Goal: Task Accomplishment & Management: Use online tool/utility

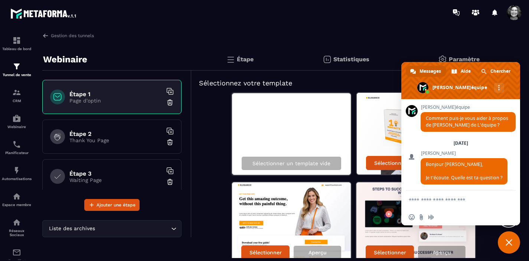
scroll to position [7828, 0]
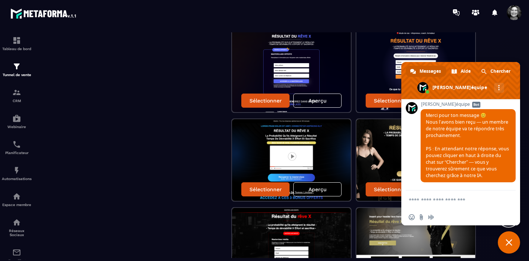
click at [508, 246] on span "Fermer le chat" at bounding box center [509, 242] width 22 height 22
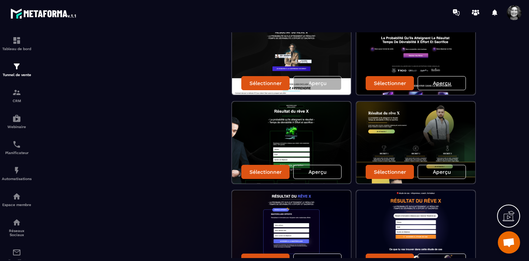
scroll to position [795, 0]
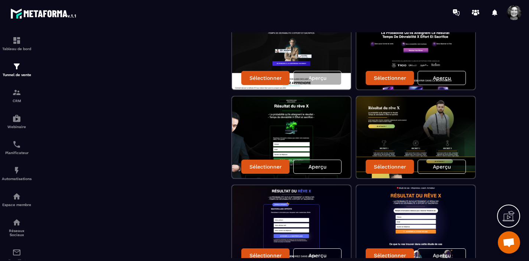
click at [321, 164] on p "Aperçu" at bounding box center [317, 167] width 18 height 6
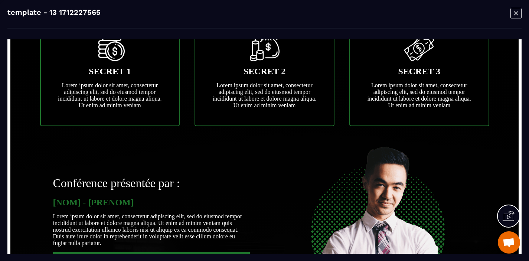
scroll to position [421, 0]
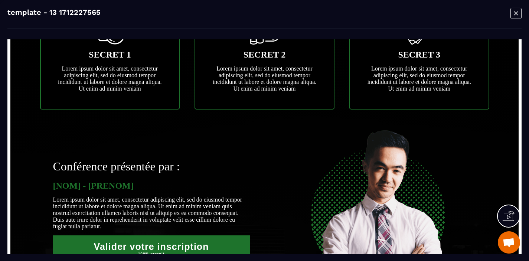
click at [341, 183] on img at bounding box center [378, 216] width 148 height 210
click at [515, 13] on icon "Modal window" at bounding box center [515, 13] width 11 height 12
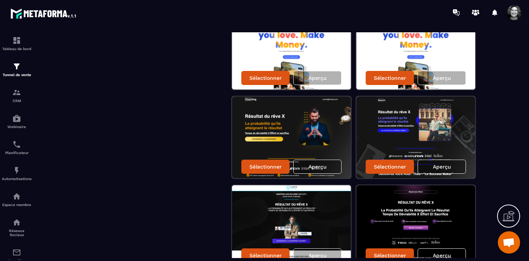
scroll to position [617, 0]
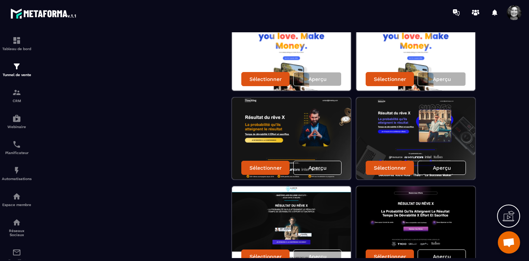
click at [444, 167] on p "Aperçu" at bounding box center [442, 168] width 18 height 6
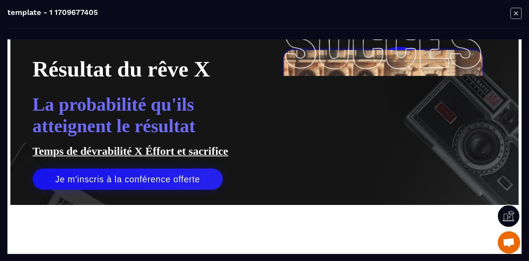
scroll to position [65, 0]
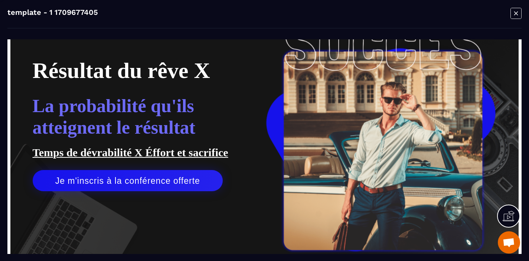
click at [517, 16] on icon "Modal window" at bounding box center [515, 13] width 11 height 12
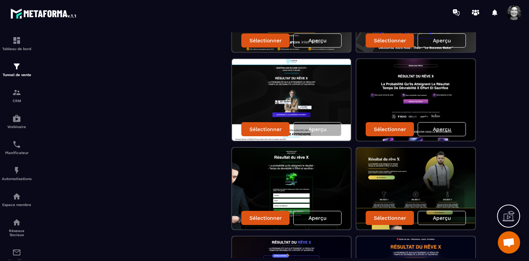
scroll to position [751, 0]
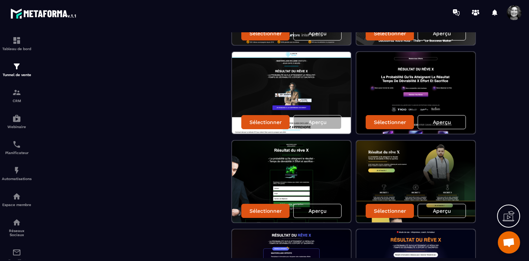
click at [442, 121] on p "Aperçu" at bounding box center [442, 122] width 18 height 6
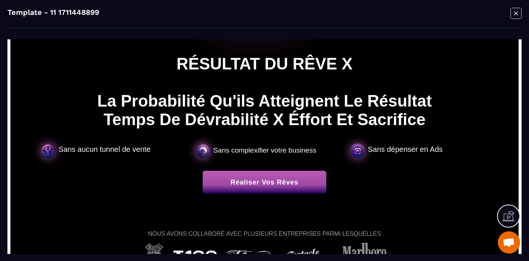
scroll to position [0, 0]
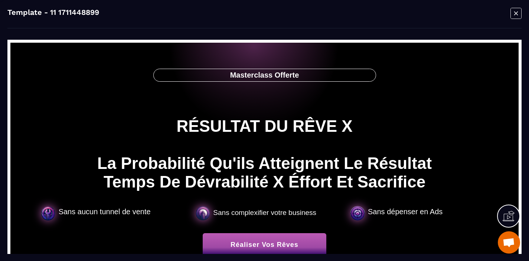
click at [303, 76] on text "Masterclass Offerte" at bounding box center [265, 75] width 222 height 12
click at [515, 14] on icon "Modal window" at bounding box center [516, 13] width 4 height 4
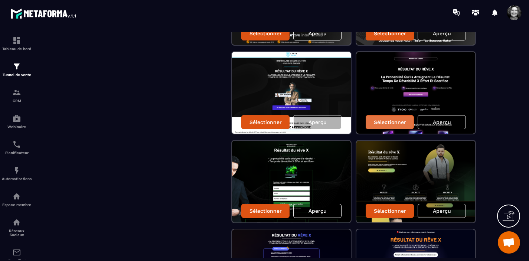
click at [388, 125] on p "Sélectionner" at bounding box center [390, 122] width 32 height 6
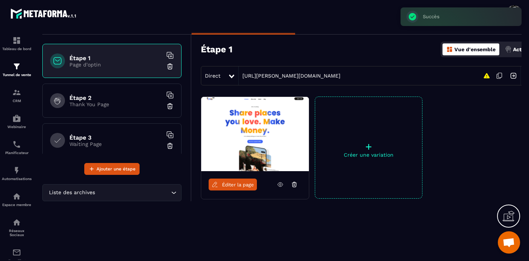
scroll to position [36, 0]
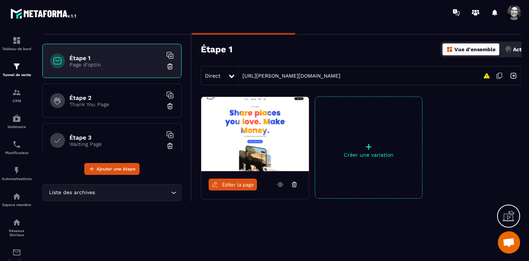
click at [94, 102] on p "Thank You Page" at bounding box center [115, 104] width 93 height 6
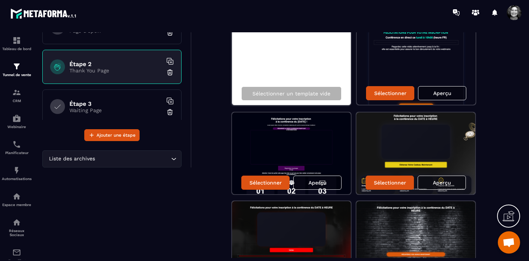
scroll to position [73, 0]
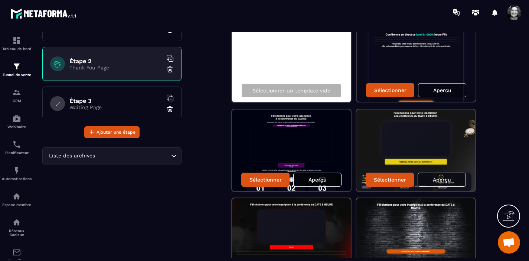
click at [315, 180] on p "Aperçu" at bounding box center [317, 180] width 18 height 6
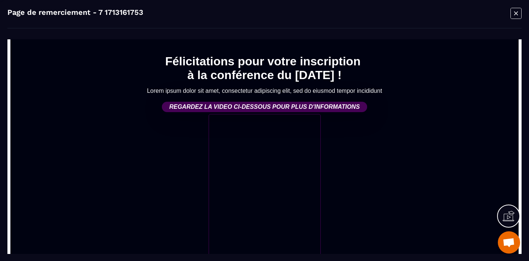
scroll to position [0, 0]
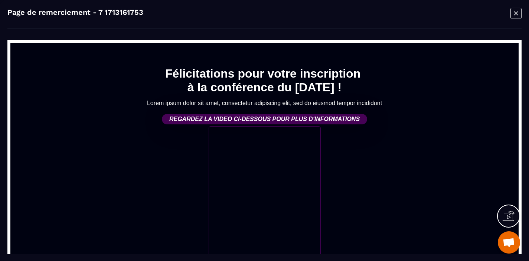
click at [516, 14] on icon "Modal window" at bounding box center [515, 13] width 11 height 12
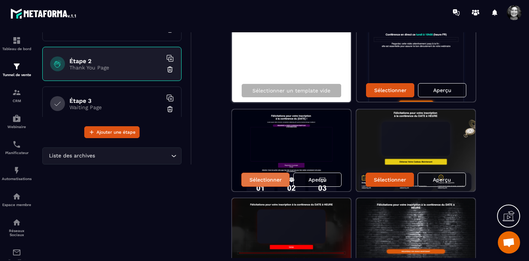
click at [267, 178] on p "Sélectionner" at bounding box center [265, 180] width 32 height 6
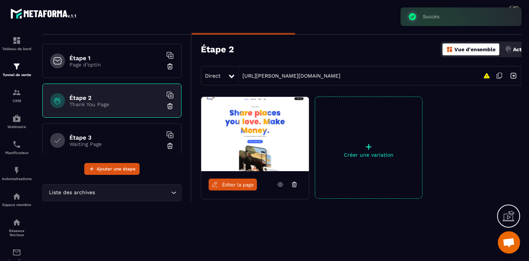
scroll to position [36, 0]
click at [96, 139] on h6 "Étape 3" at bounding box center [115, 137] width 93 height 7
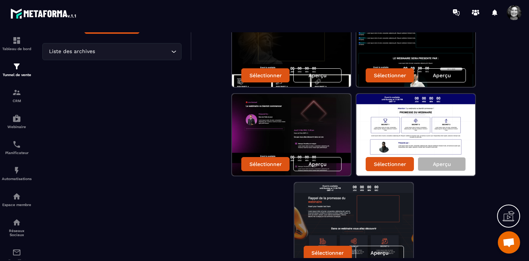
scroll to position [177, 0]
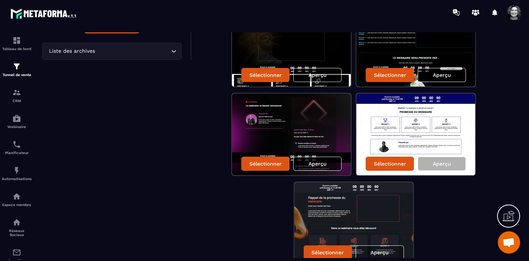
click at [314, 166] on p "Aperçu" at bounding box center [317, 164] width 18 height 6
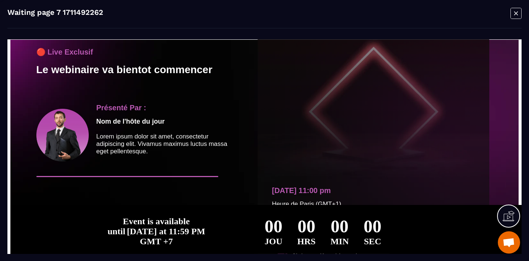
scroll to position [0, 0]
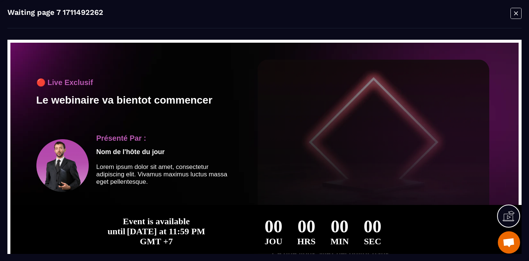
click at [514, 14] on icon "Modal window" at bounding box center [515, 13] width 11 height 12
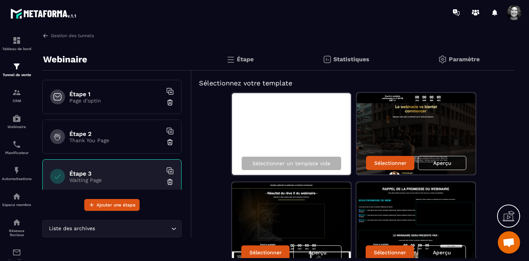
click at [85, 96] on h6 "Étape 1" at bounding box center [115, 94] width 93 height 7
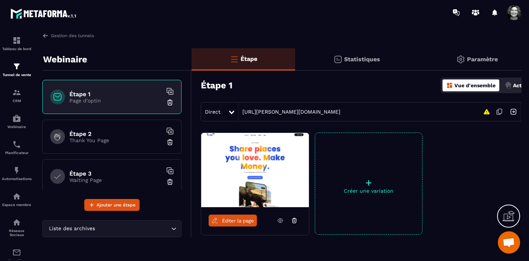
click at [293, 220] on icon at bounding box center [294, 220] width 7 height 7
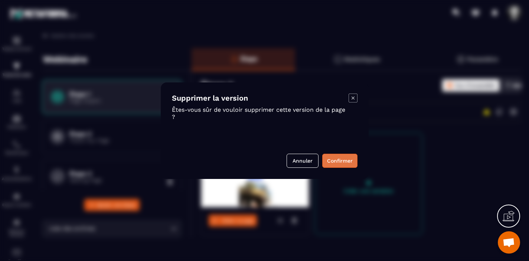
click at [341, 161] on button "Confirmer" at bounding box center [339, 161] width 35 height 14
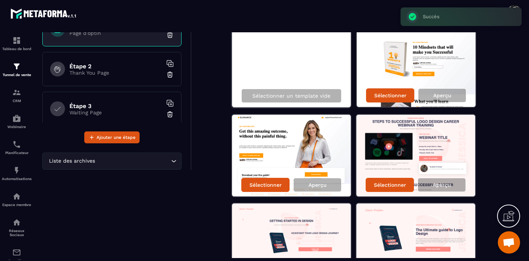
scroll to position [69, 0]
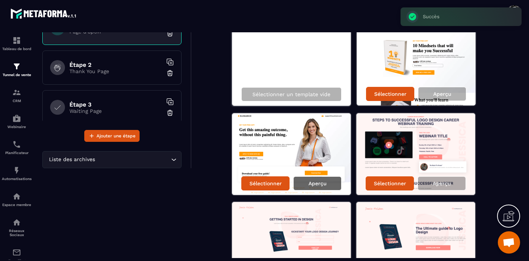
click at [317, 181] on p "Aperçu" at bounding box center [317, 183] width 18 height 6
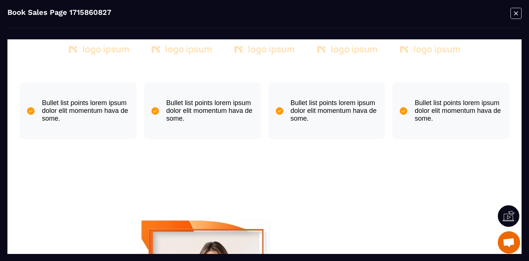
scroll to position [0, 0]
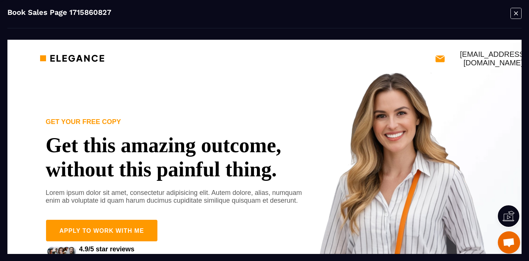
click at [520, 9] on icon "Modal window" at bounding box center [515, 13] width 11 height 12
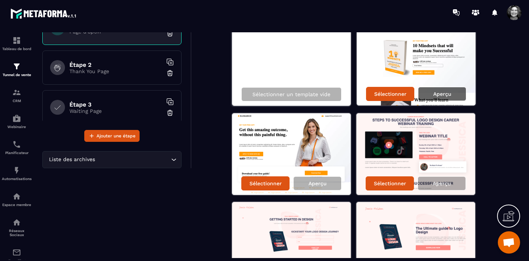
click at [437, 95] on p "Aperçu" at bounding box center [442, 94] width 18 height 6
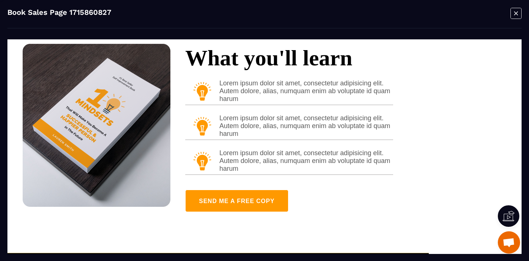
scroll to position [438, 90]
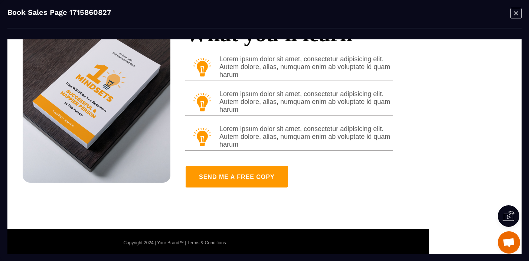
click at [517, 14] on icon "Modal window" at bounding box center [516, 13] width 4 height 4
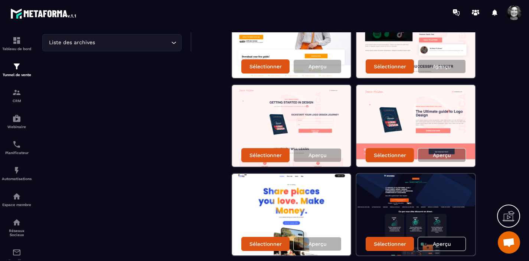
scroll to position [189, 0]
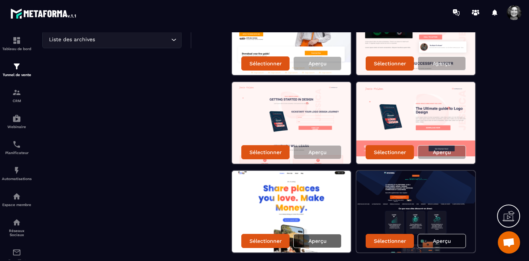
click at [325, 240] on p "Aperçu" at bounding box center [317, 241] width 18 height 6
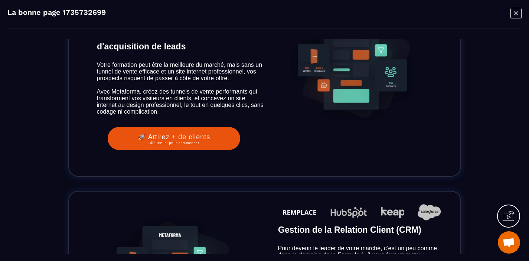
scroll to position [933, 0]
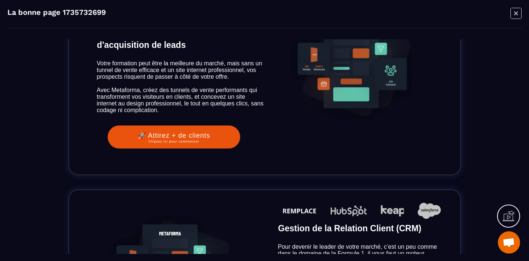
click at [513, 13] on icon "Modal window" at bounding box center [515, 13] width 11 height 12
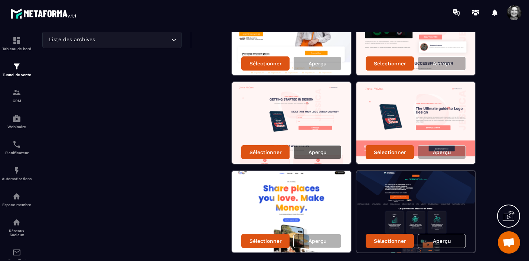
click at [321, 152] on p "Aperçu" at bounding box center [317, 152] width 18 height 6
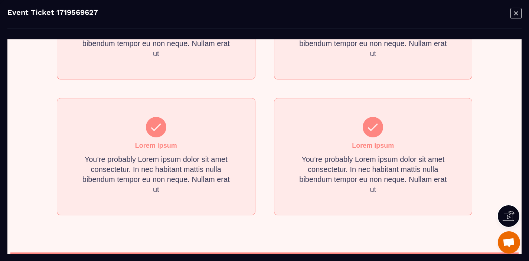
scroll to position [524, 0]
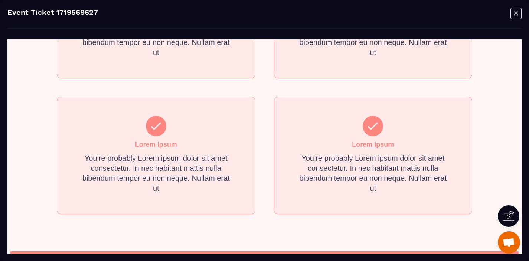
click at [518, 15] on icon "Modal window" at bounding box center [515, 13] width 11 height 12
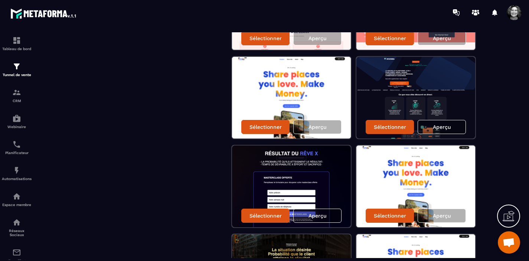
scroll to position [304, 0]
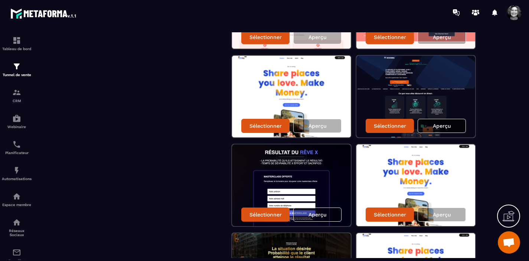
click at [446, 124] on p "Aperçu" at bounding box center [442, 126] width 18 height 6
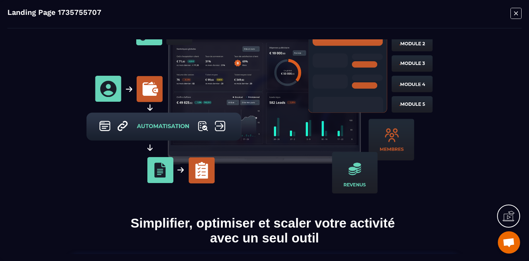
scroll to position [508, 0]
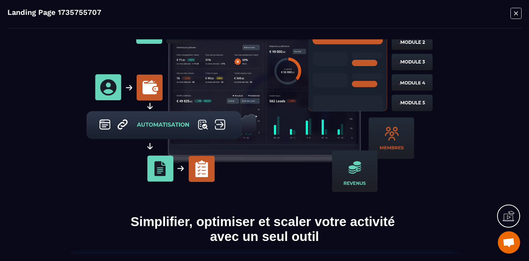
click at [516, 16] on icon "Modal window" at bounding box center [515, 13] width 11 height 12
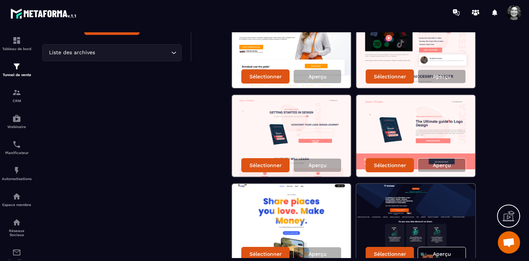
scroll to position [0, 0]
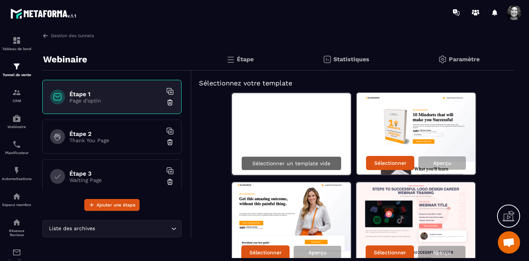
click at [284, 161] on p "Sélectionner un template vide" at bounding box center [291, 163] width 78 height 6
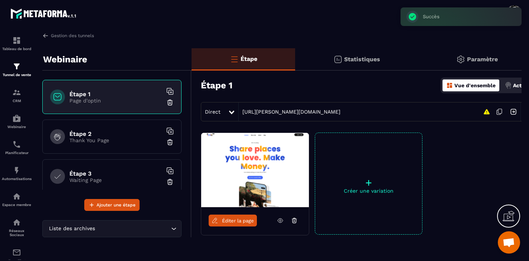
click at [230, 225] on link "Éditer la page" at bounding box center [233, 221] width 48 height 12
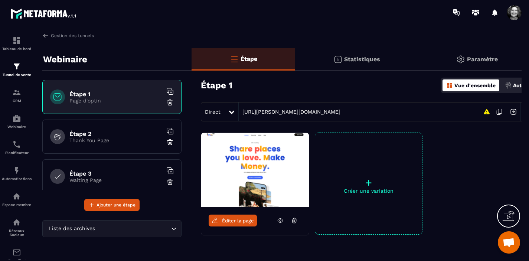
click at [236, 219] on span "Éditer la page" at bounding box center [238, 221] width 32 height 6
click at [293, 220] on icon at bounding box center [294, 220] width 7 height 7
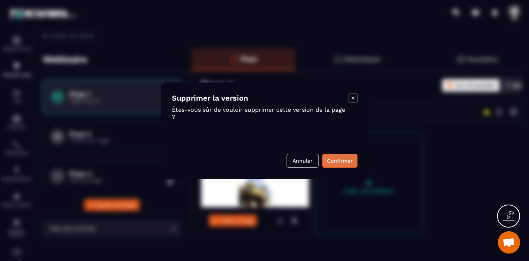
click at [341, 159] on button "Confirmer" at bounding box center [339, 161] width 35 height 14
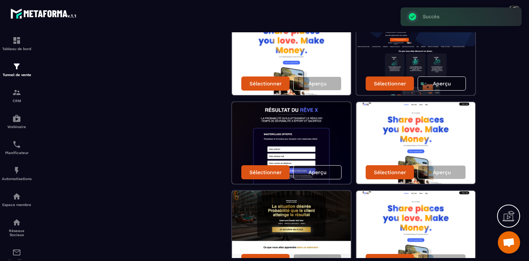
scroll to position [347, 0]
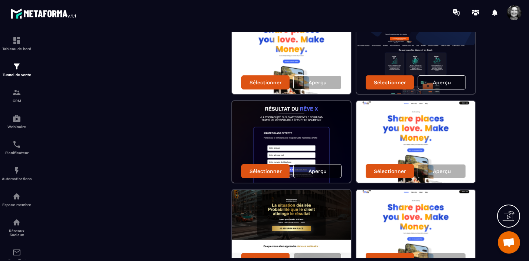
click at [316, 170] on p "Aperçu" at bounding box center [317, 171] width 18 height 6
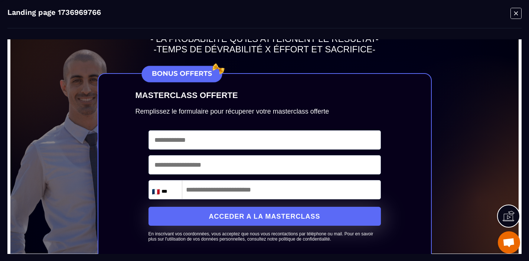
scroll to position [0, 0]
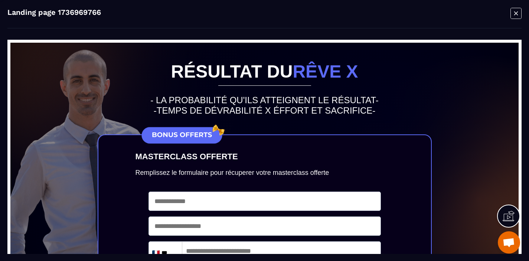
click at [517, 15] on icon "Modal window" at bounding box center [515, 13] width 11 height 12
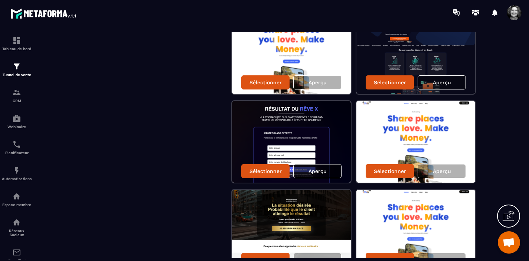
click at [317, 168] on p "Aperçu" at bounding box center [317, 171] width 18 height 6
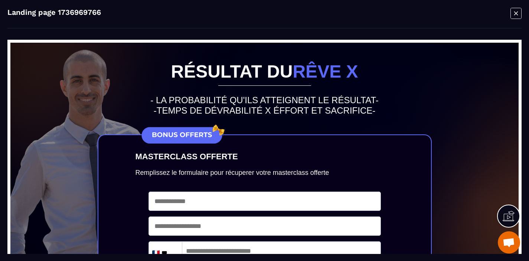
click at [516, 12] on icon "Modal window" at bounding box center [516, 13] width 4 height 4
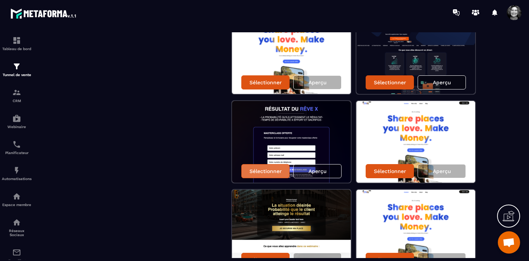
click at [259, 172] on p "Sélectionner" at bounding box center [265, 171] width 32 height 6
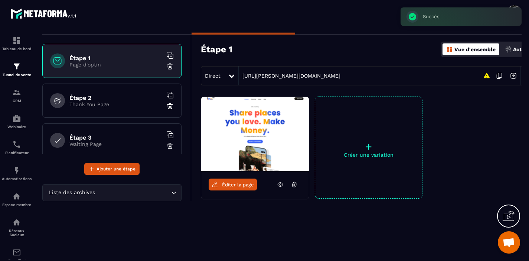
click at [115, 106] on p "Thank You Page" at bounding box center [115, 104] width 93 height 6
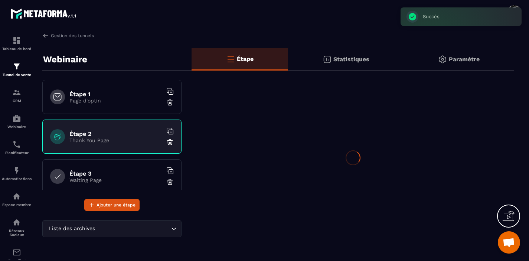
scroll to position [0, 0]
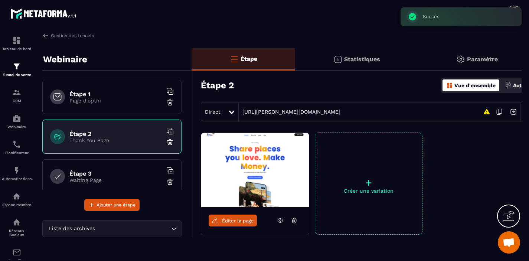
click at [295, 221] on icon at bounding box center [294, 220] width 7 height 7
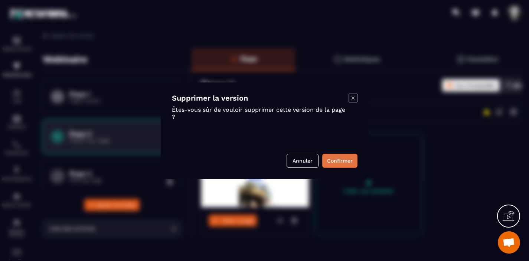
click at [349, 158] on button "Confirmer" at bounding box center [339, 161] width 35 height 14
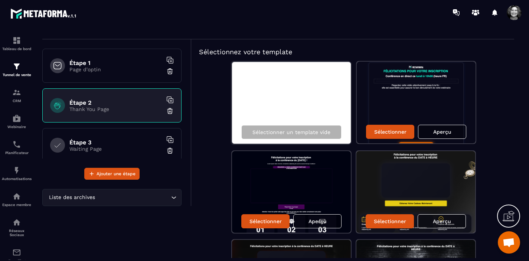
scroll to position [30, 0]
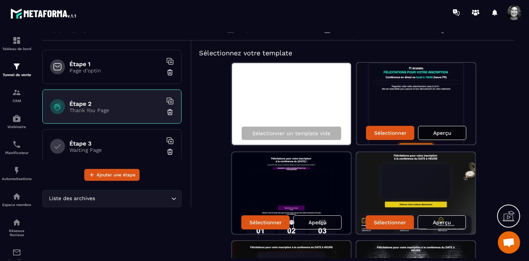
click at [445, 134] on p "Aperçu" at bounding box center [442, 133] width 18 height 6
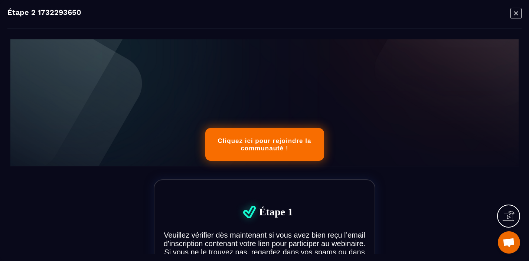
scroll to position [168, 0]
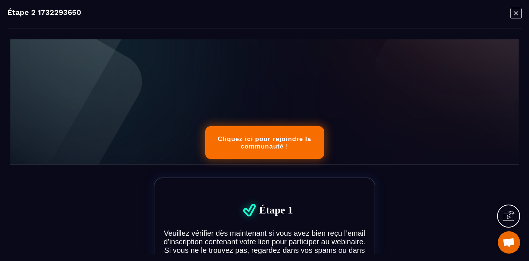
click at [515, 16] on icon "Modal window" at bounding box center [515, 13] width 11 height 12
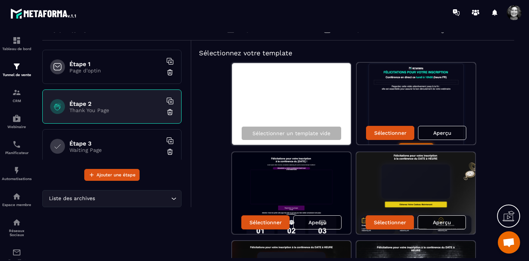
click at [444, 220] on p "Aperçu" at bounding box center [442, 222] width 18 height 6
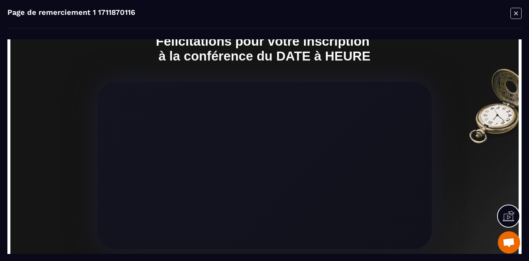
scroll to position [0, 0]
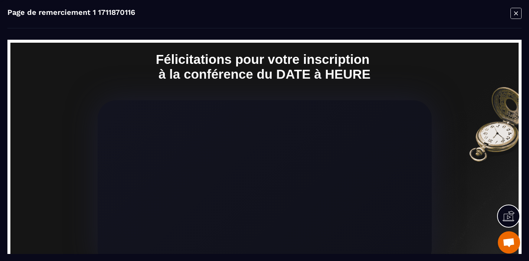
click at [516, 14] on icon "Modal window" at bounding box center [515, 13] width 11 height 12
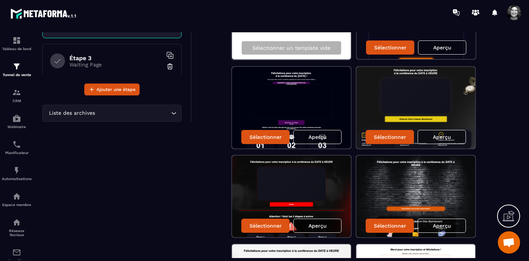
scroll to position [115, 0]
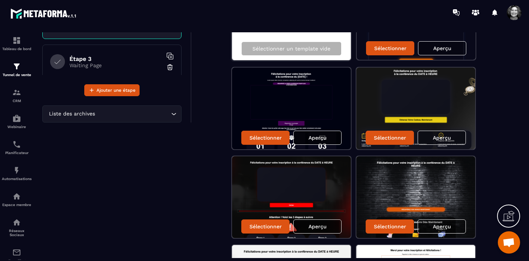
click at [324, 136] on p "Aperçu" at bounding box center [317, 138] width 18 height 6
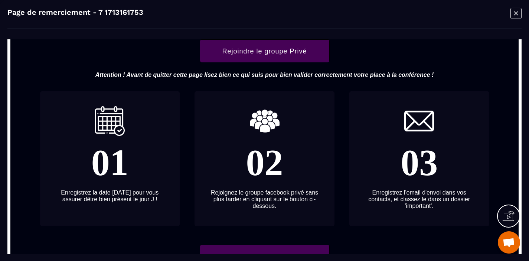
scroll to position [0, 0]
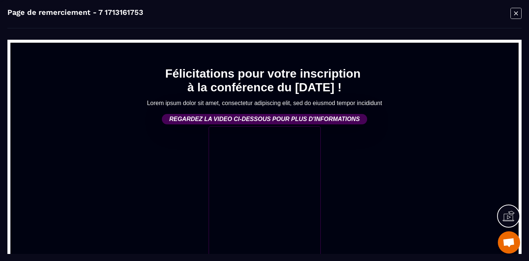
click at [513, 16] on icon "Modal window" at bounding box center [515, 13] width 11 height 12
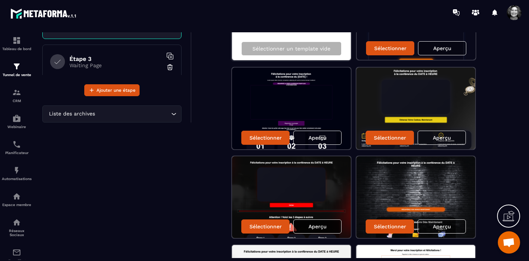
click at [312, 226] on p "Aperçu" at bounding box center [317, 226] width 18 height 6
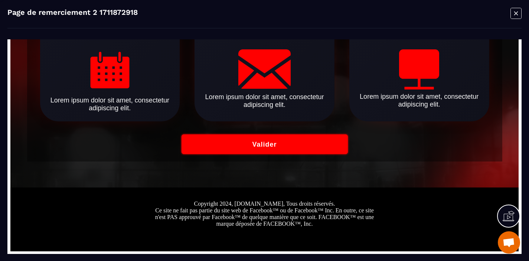
scroll to position [410, 0]
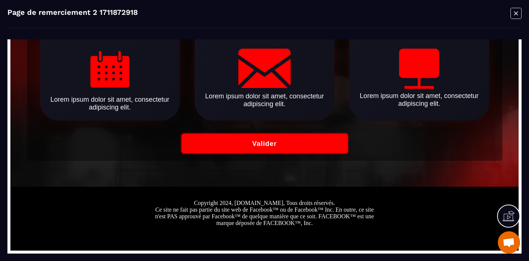
click at [515, 15] on icon "Modal window" at bounding box center [515, 13] width 11 height 12
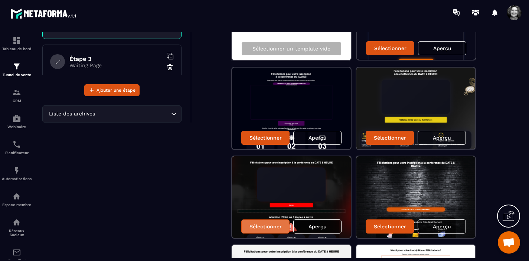
click at [265, 229] on p "Sélectionner" at bounding box center [265, 226] width 32 height 6
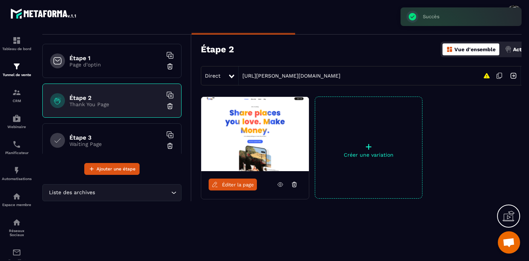
click at [120, 62] on p "Page d'optin" at bounding box center [115, 65] width 93 height 6
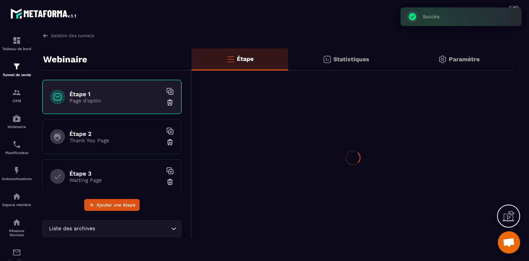
scroll to position [0, 0]
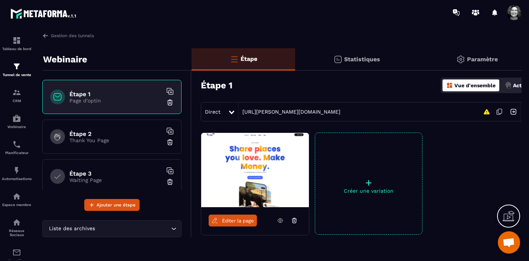
click at [294, 218] on icon at bounding box center [294, 218] width 2 height 1
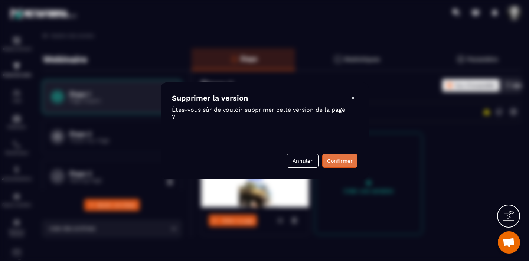
click at [349, 158] on button "Confirmer" at bounding box center [339, 161] width 35 height 14
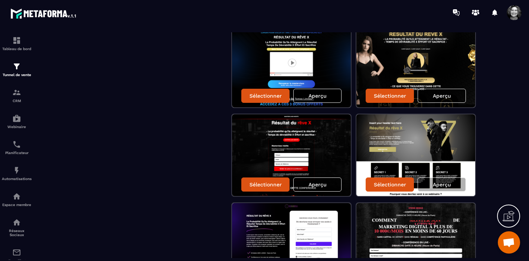
scroll to position [1053, 0]
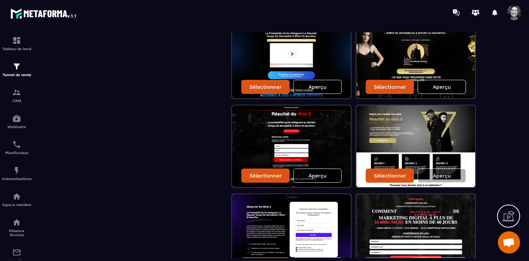
click at [326, 177] on p "Aperçu" at bounding box center [317, 176] width 18 height 6
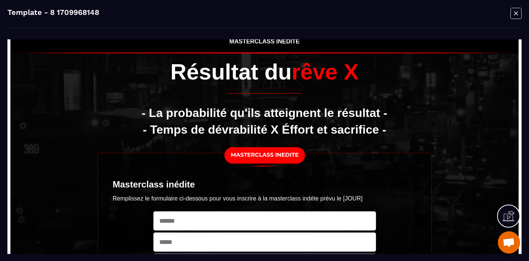
scroll to position [0, 0]
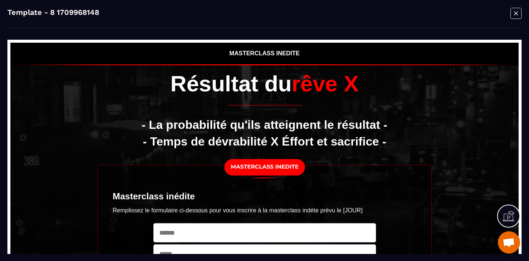
click at [518, 14] on icon "Modal window" at bounding box center [515, 13] width 11 height 12
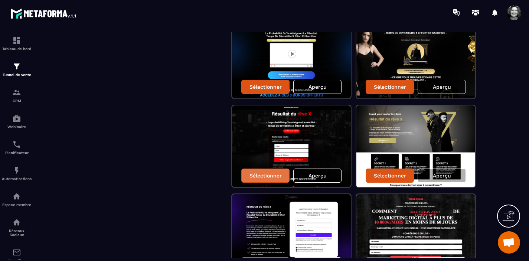
click at [264, 174] on p "Sélectionner" at bounding box center [265, 176] width 32 height 6
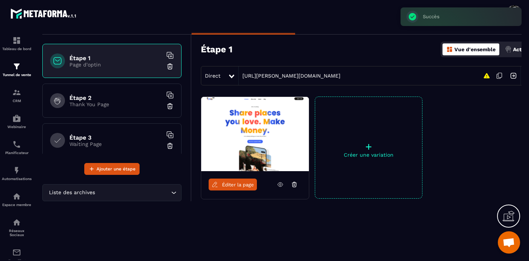
scroll to position [36, 0]
click at [112, 140] on h6 "Étape 3" at bounding box center [115, 137] width 93 height 7
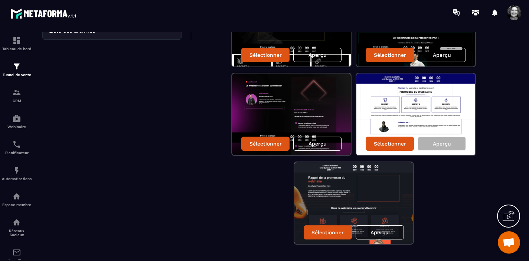
scroll to position [214, 0]
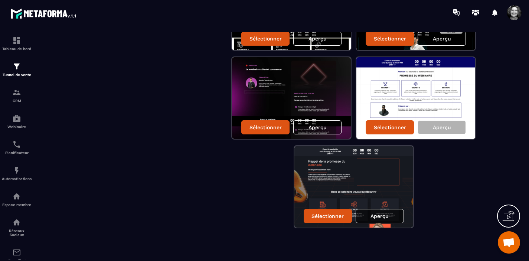
click at [380, 217] on p "Aperçu" at bounding box center [379, 216] width 18 height 6
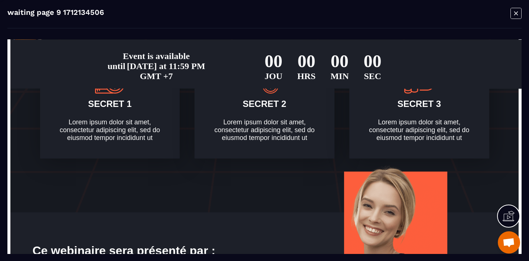
scroll to position [0, 0]
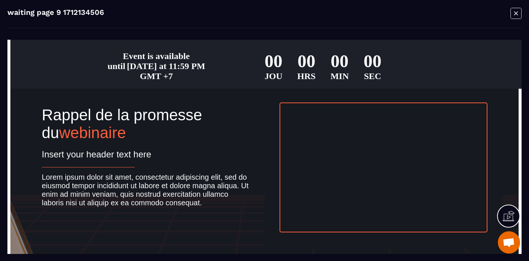
click at [516, 15] on icon "Modal window" at bounding box center [515, 13] width 11 height 12
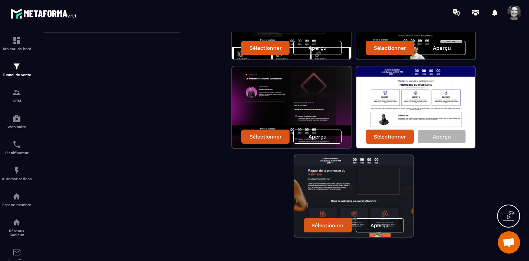
scroll to position [203, 0]
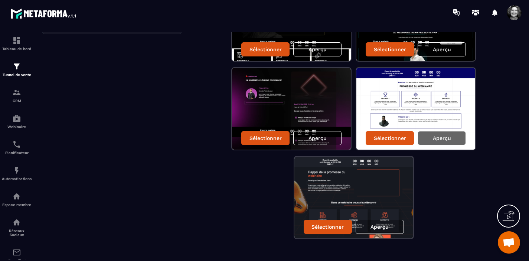
click at [440, 136] on p "Aperçu" at bounding box center [442, 138] width 18 height 6
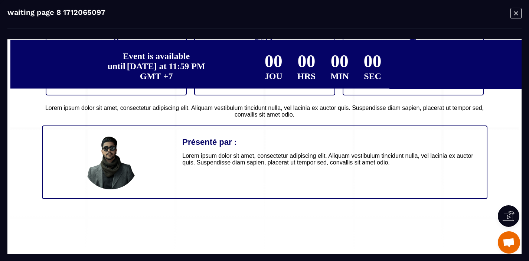
scroll to position [0, 0]
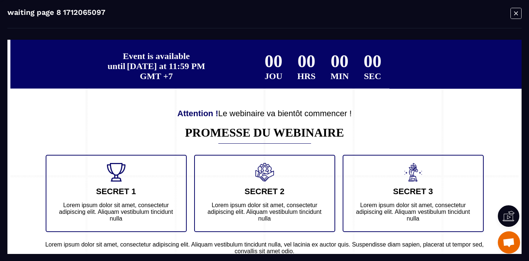
click at [517, 14] on icon "Modal window" at bounding box center [516, 13] width 4 height 4
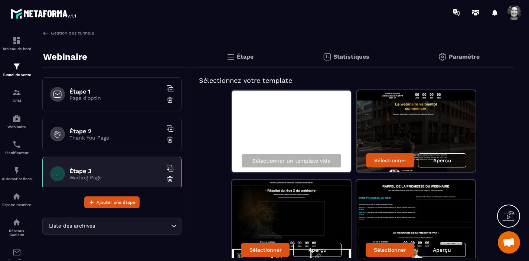
scroll to position [1, 0]
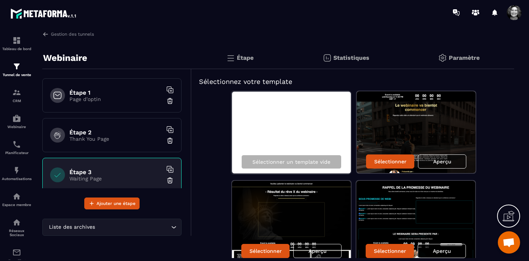
click at [445, 252] on p "Aperçu" at bounding box center [442, 251] width 18 height 6
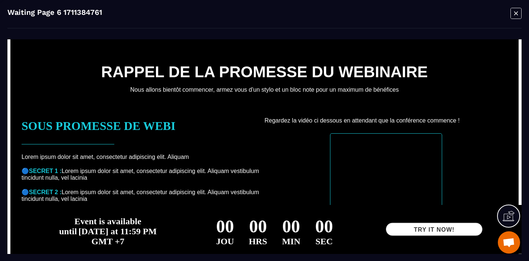
scroll to position [0, 0]
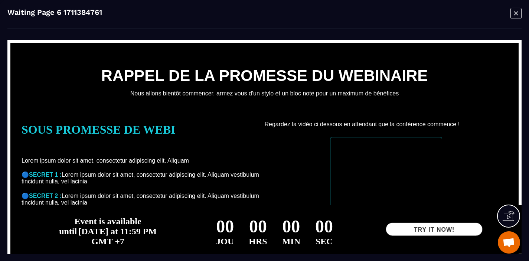
click at [514, 12] on icon "Modal window" at bounding box center [515, 13] width 11 height 12
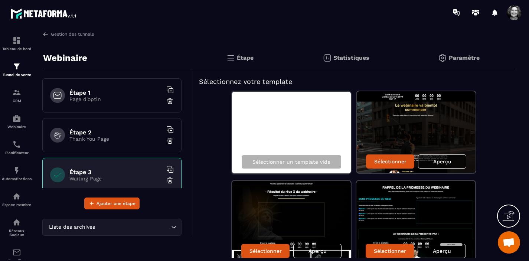
click at [436, 163] on p "Aperçu" at bounding box center [442, 161] width 18 height 6
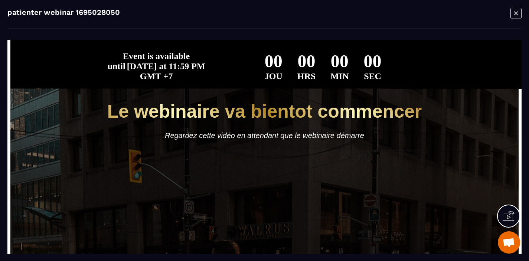
click at [518, 12] on icon "Modal window" at bounding box center [515, 13] width 11 height 12
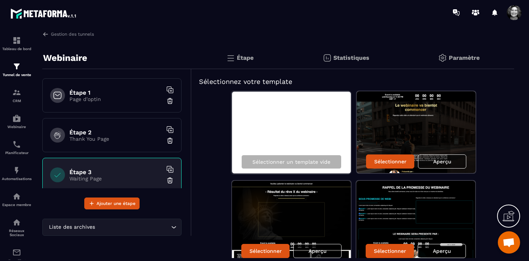
click at [317, 252] on p "Aperçu" at bounding box center [317, 251] width 18 height 6
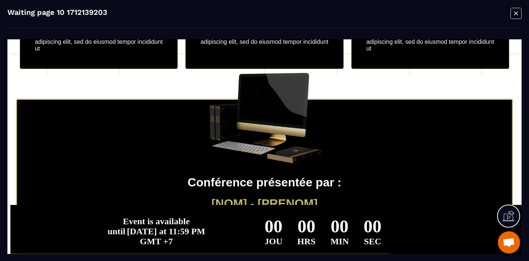
scroll to position [431, 0]
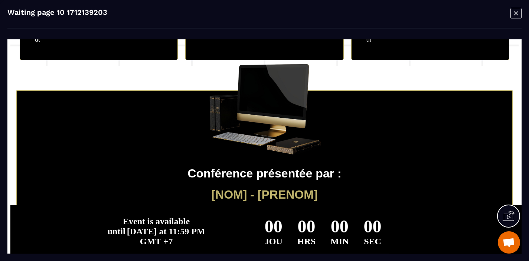
click at [514, 13] on icon "Modal window" at bounding box center [515, 13] width 11 height 12
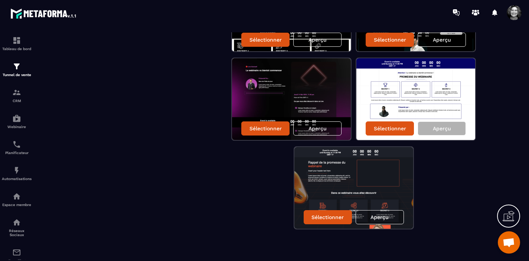
scroll to position [214, 0]
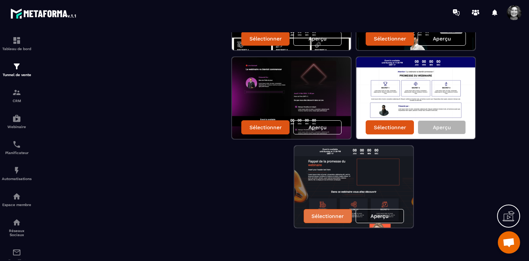
click at [328, 215] on p "Sélectionner" at bounding box center [327, 216] width 32 height 6
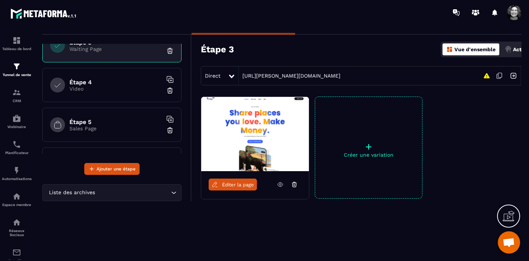
scroll to position [87, 0]
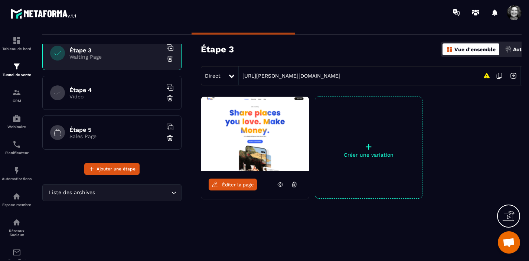
click at [108, 95] on p "Video" at bounding box center [115, 97] width 93 height 6
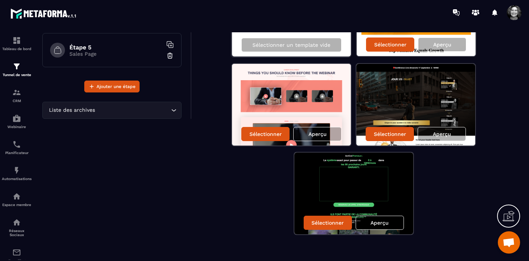
scroll to position [125, 0]
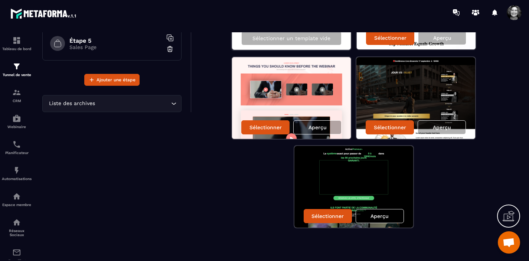
click at [380, 222] on div "Aperçu" at bounding box center [380, 216] width 48 height 14
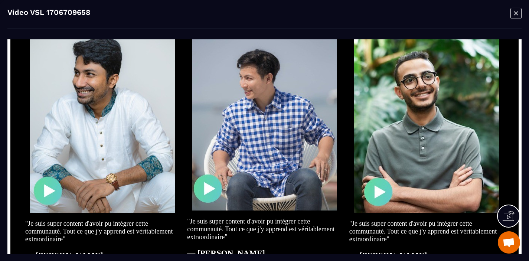
scroll to position [678, 0]
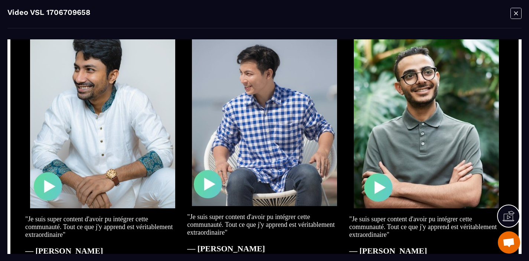
click at [513, 12] on icon "Modal window" at bounding box center [515, 13] width 11 height 12
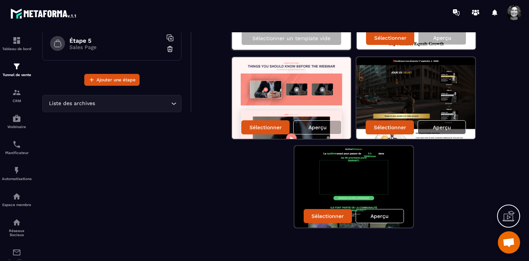
click at [442, 128] on p "Aperçu" at bounding box center [442, 127] width 18 height 6
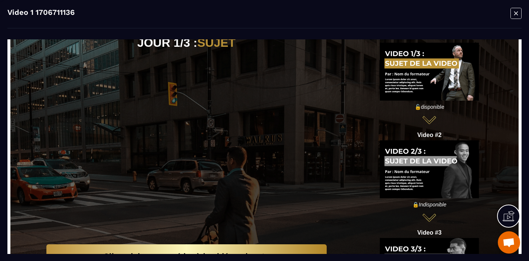
scroll to position [35, 0]
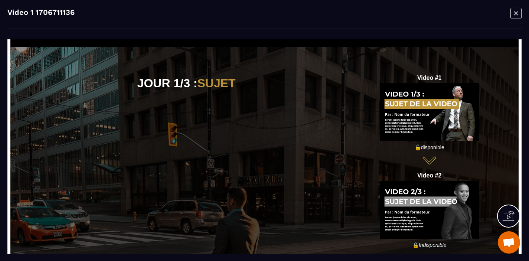
click at [514, 14] on icon "Modal window" at bounding box center [516, 13] width 4 height 4
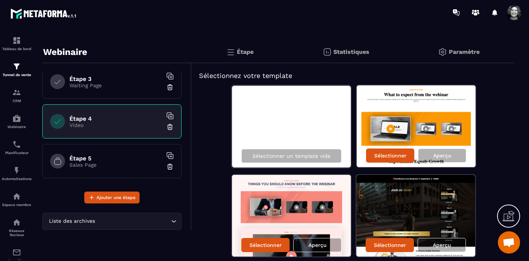
scroll to position [0, 0]
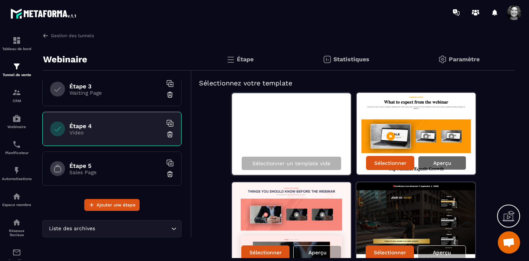
click at [441, 160] on p "Aperçu" at bounding box center [442, 163] width 18 height 6
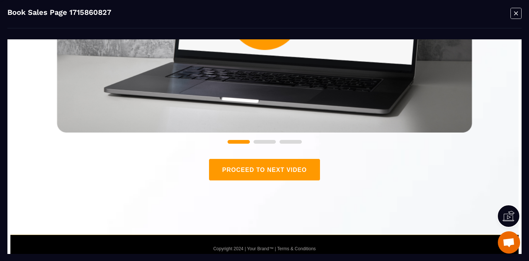
scroll to position [575, 0]
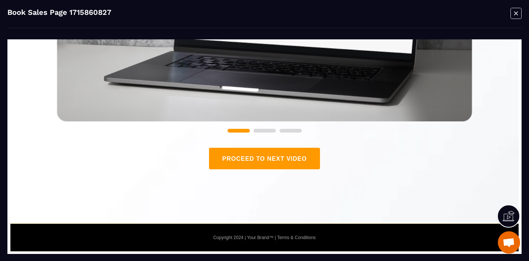
click at [516, 14] on icon "Modal window" at bounding box center [516, 13] width 4 height 4
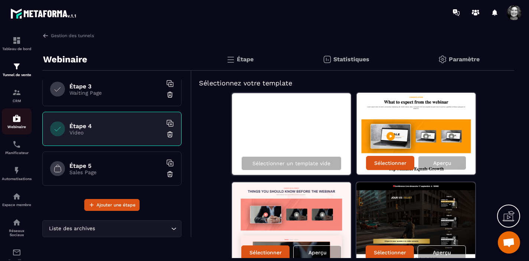
click at [18, 118] on img at bounding box center [16, 118] width 9 height 9
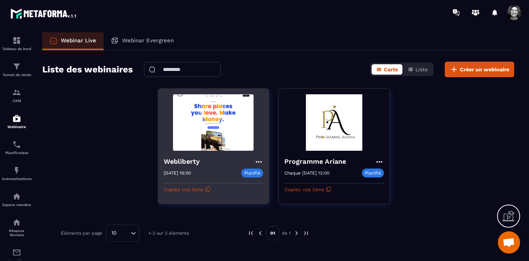
click at [258, 160] on icon at bounding box center [258, 161] width 9 height 9
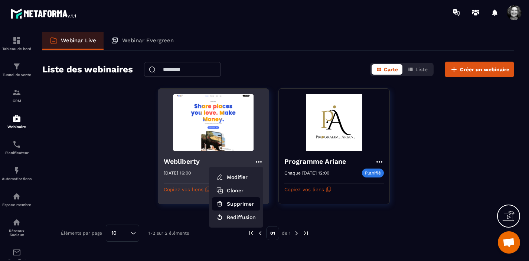
click at [238, 203] on button "Supprimer" at bounding box center [236, 203] width 48 height 13
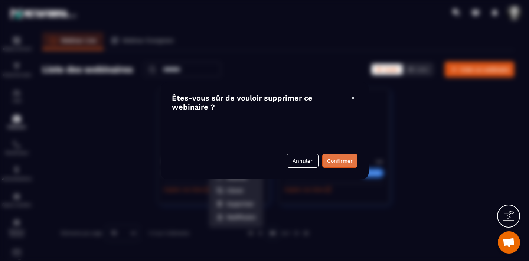
click at [344, 160] on button "Confirmer" at bounding box center [339, 161] width 35 height 14
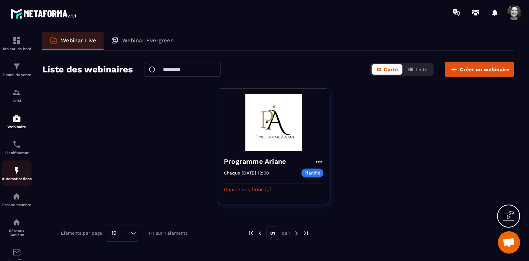
click at [17, 175] on img at bounding box center [16, 170] width 9 height 9
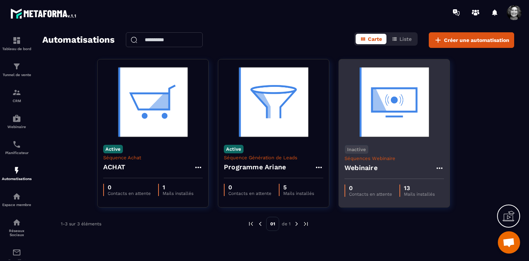
click at [408, 105] on img at bounding box center [393, 102] width 99 height 74
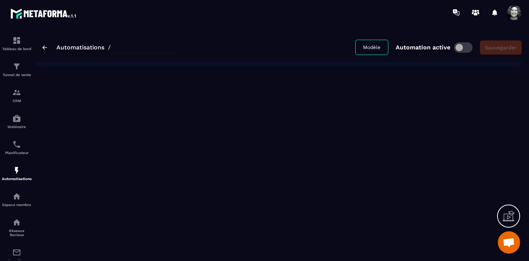
type input "*********"
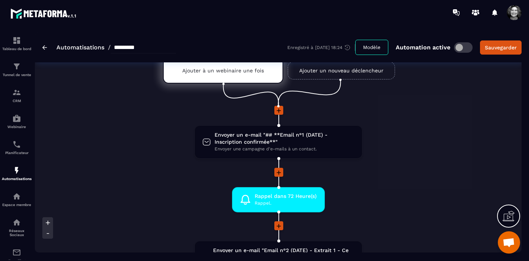
scroll to position [37, 0]
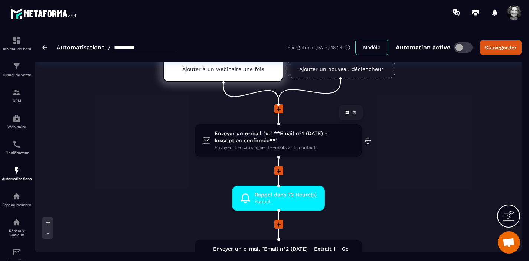
click at [285, 140] on span "Envoyer un e-mail "## **Email n°1 (DATE) - Inscription confirmée**"" at bounding box center [285, 137] width 140 height 14
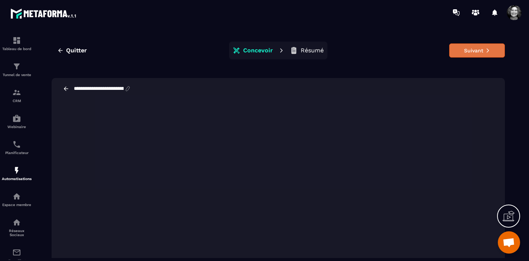
click at [488, 50] on icon at bounding box center [487, 51] width 2 height 4
click at [471, 51] on button "Suivant" at bounding box center [477, 50] width 56 height 14
click at [478, 50] on button "Suivant" at bounding box center [477, 50] width 56 height 14
click at [77, 49] on span "Quitter" at bounding box center [76, 50] width 21 height 7
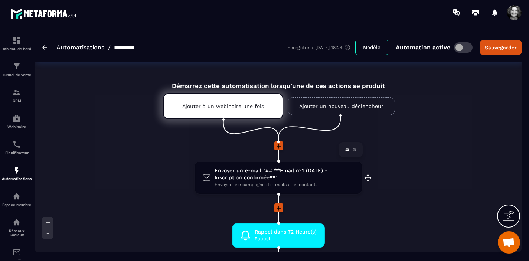
click at [290, 180] on span "Envoyer un e-mail "## **Email n°1 (DATE) - Inscription confirmée**"" at bounding box center [285, 174] width 140 height 14
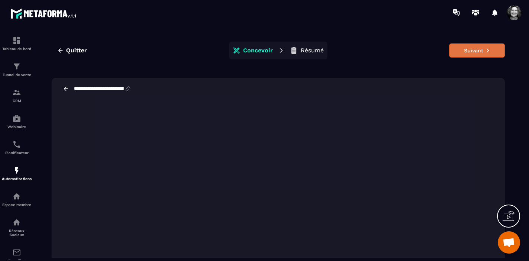
click at [480, 52] on button "Suivant" at bounding box center [477, 50] width 56 height 14
click at [474, 48] on button "Suivant" at bounding box center [477, 50] width 56 height 14
click at [257, 48] on p "Concevoir" at bounding box center [258, 50] width 30 height 7
click at [317, 49] on p "Résumé" at bounding box center [312, 50] width 23 height 7
click at [480, 50] on button "Suivant" at bounding box center [477, 50] width 56 height 14
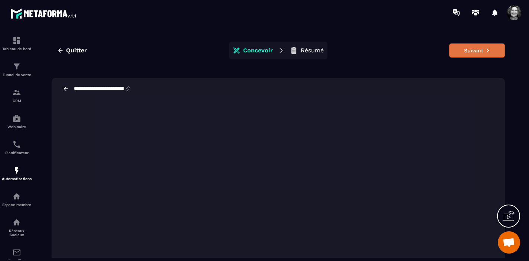
click at [480, 50] on button "Suivant" at bounding box center [477, 50] width 56 height 14
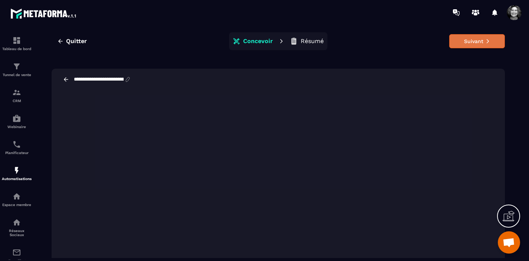
click at [482, 45] on button "Suivant" at bounding box center [477, 41] width 56 height 14
click at [81, 42] on span "Quitter" at bounding box center [76, 40] width 21 height 7
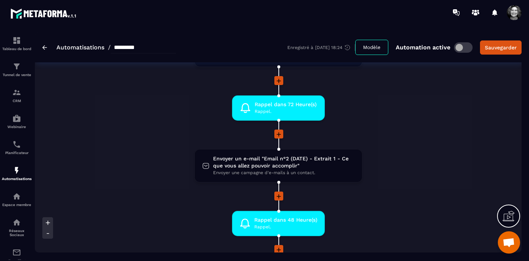
scroll to position [130, 0]
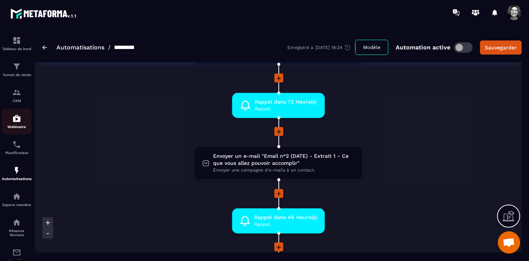
click at [16, 121] on img at bounding box center [16, 118] width 9 height 9
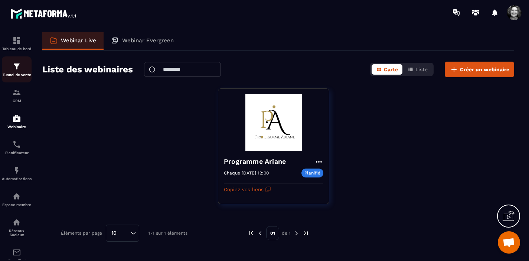
click at [17, 69] on img at bounding box center [16, 66] width 9 height 9
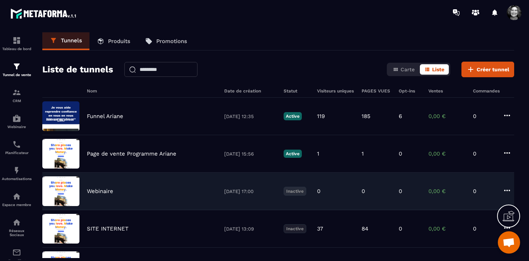
click at [135, 210] on div "Webinaire [DATE] 17:00 Inactive 0 0 0 0,00 € 0" at bounding box center [278, 228] width 472 height 37
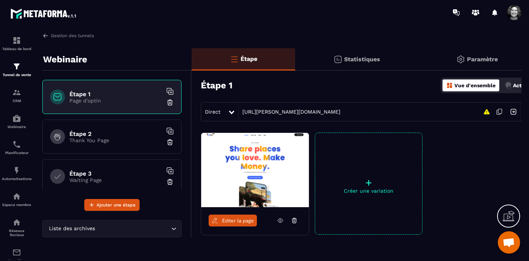
click at [517, 86] on p "Actions" at bounding box center [522, 85] width 19 height 6
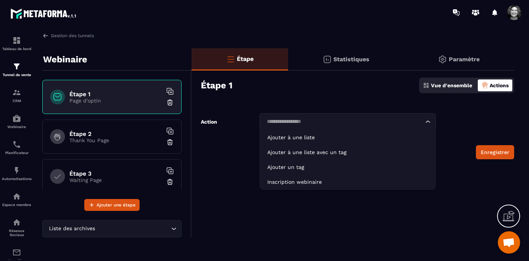
click at [427, 123] on icon "Search for option" at bounding box center [427, 121] width 7 height 7
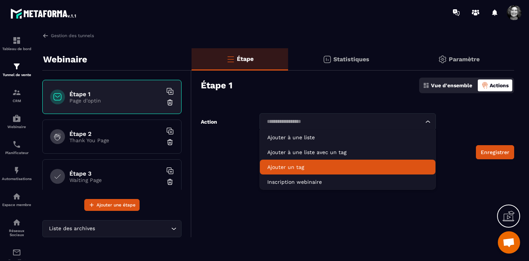
click at [351, 167] on p "Ajouter un tag" at bounding box center [347, 166] width 161 height 7
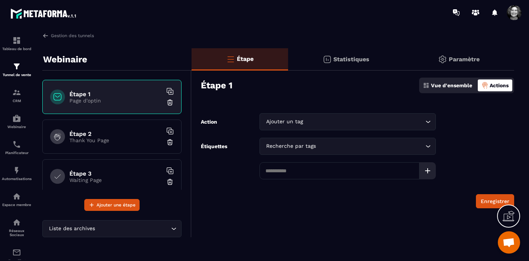
click at [428, 146] on icon "Search for option" at bounding box center [427, 146] width 7 height 7
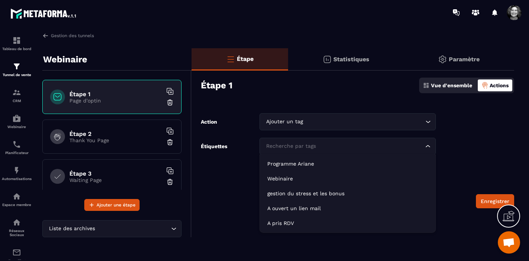
click at [474, 147] on form "Action Ajouter un tag Loading... Étiquettes Recherche par tags Loading... Enreg…" at bounding box center [353, 160] width 323 height 95
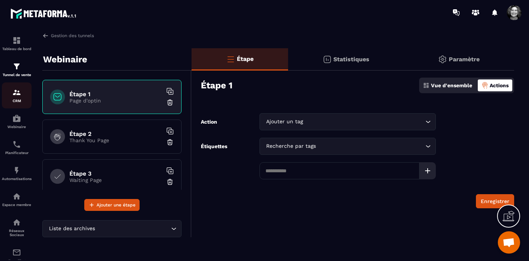
click at [19, 93] on img at bounding box center [16, 92] width 9 height 9
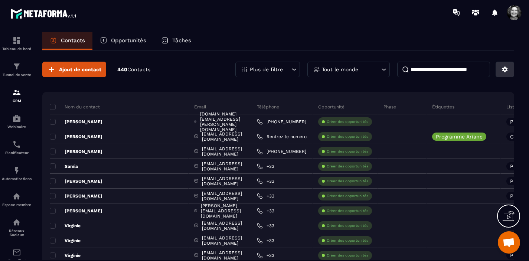
click at [510, 70] on button at bounding box center [504, 70] width 19 height 16
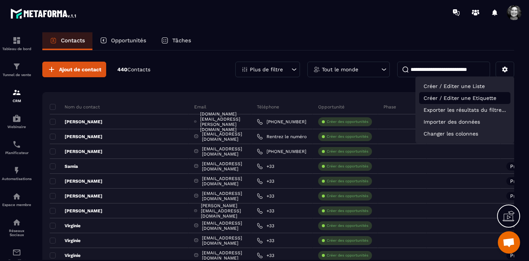
click at [474, 98] on p "Créer / Editer une Etiquette" at bounding box center [464, 98] width 91 height 12
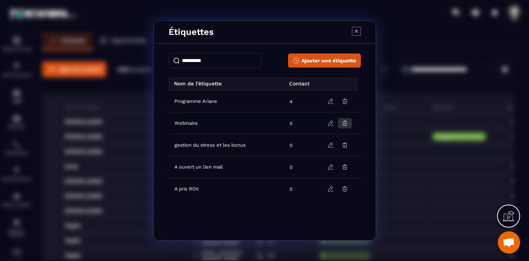
click at [346, 121] on icon "Modal window" at bounding box center [344, 123] width 7 height 7
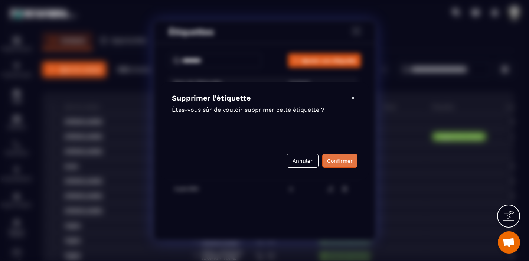
click at [341, 161] on button "Confirmer" at bounding box center [339, 161] width 35 height 14
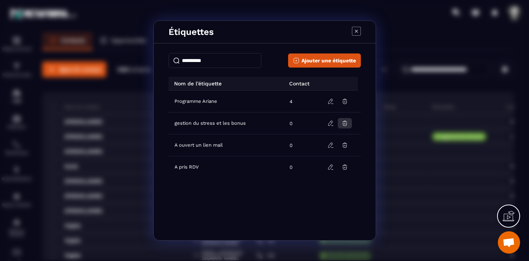
click at [346, 124] on icon "Modal window" at bounding box center [344, 123] width 4 height 5
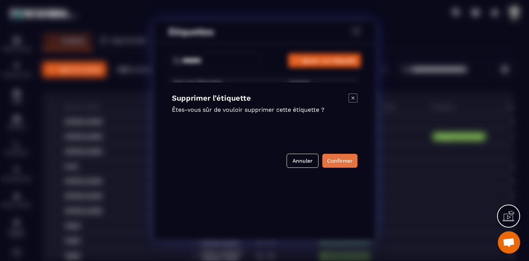
click at [341, 159] on button "Confirmer" at bounding box center [339, 161] width 35 height 14
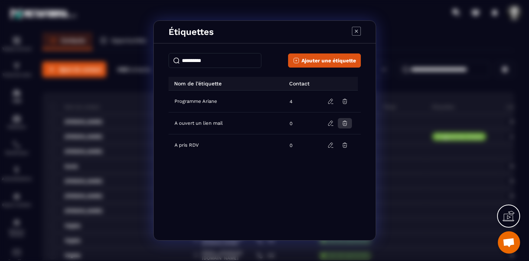
click at [345, 123] on icon "Modal window" at bounding box center [344, 123] width 7 height 7
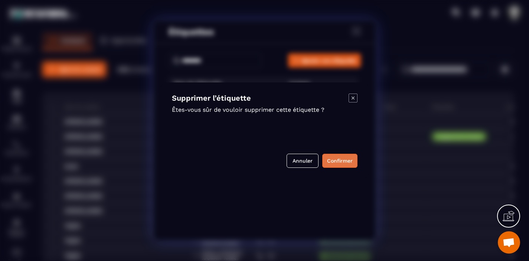
click at [346, 160] on button "Confirmer" at bounding box center [339, 161] width 35 height 14
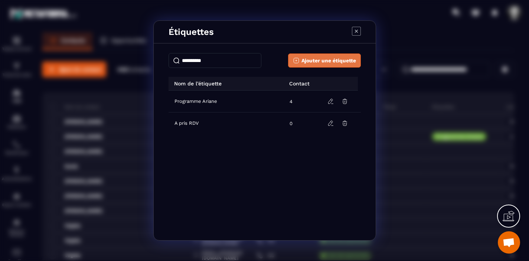
click at [330, 61] on span "Ajouter une étiquette" at bounding box center [328, 60] width 55 height 7
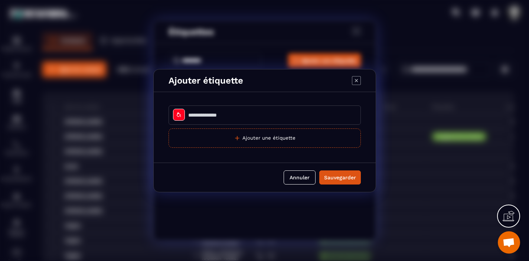
click at [198, 116] on input "Modal window" at bounding box center [265, 114] width 192 height 19
type input "**********"
click at [338, 176] on div "Sauvegarder" at bounding box center [340, 177] width 32 height 7
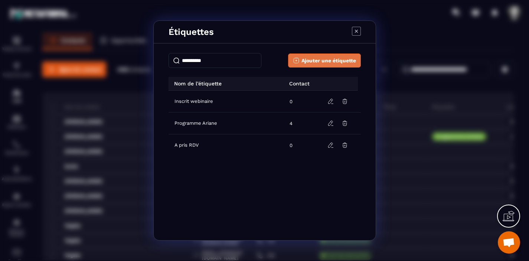
click at [328, 59] on span "Ajouter une étiquette" at bounding box center [328, 60] width 55 height 7
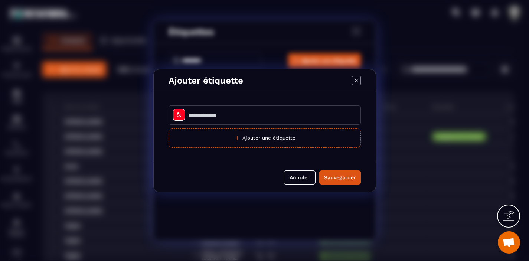
click at [223, 112] on input "Modal window" at bounding box center [265, 114] width 192 height 19
type input "**********"
click at [341, 177] on div "Sauvegarder" at bounding box center [340, 177] width 32 height 7
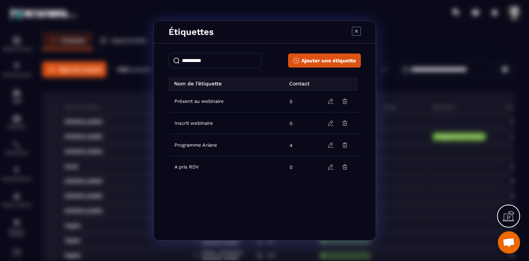
click at [354, 33] on icon "Modal window" at bounding box center [356, 31] width 9 height 9
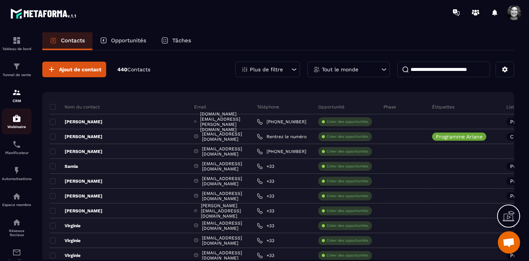
click at [17, 122] on img at bounding box center [16, 118] width 9 height 9
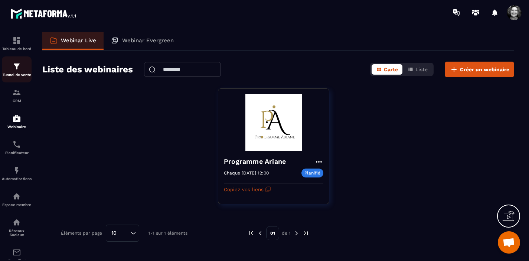
click at [12, 64] on img at bounding box center [16, 66] width 9 height 9
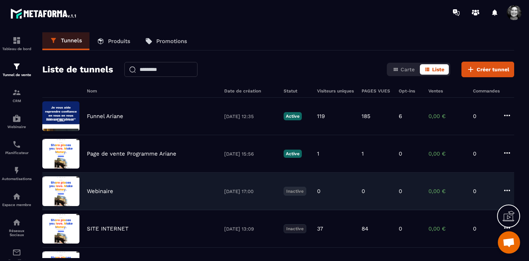
click at [133, 210] on div "Webinaire [DATE] 17:00 Inactive 0 0 0 0,00 € 0" at bounding box center [278, 228] width 472 height 37
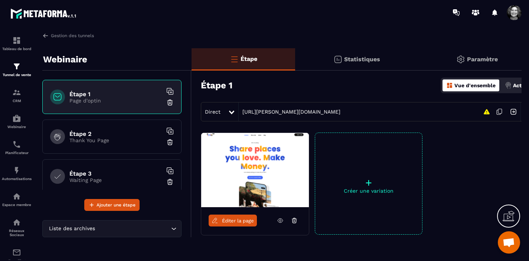
click at [516, 86] on p "Actions" at bounding box center [522, 85] width 19 height 6
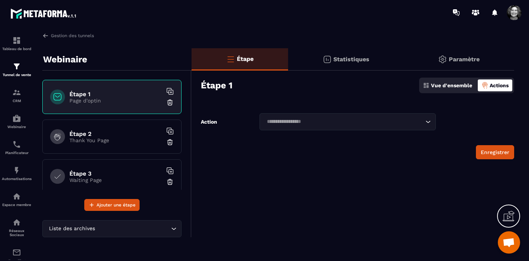
click at [426, 123] on icon "Search for option" at bounding box center [427, 121] width 7 height 7
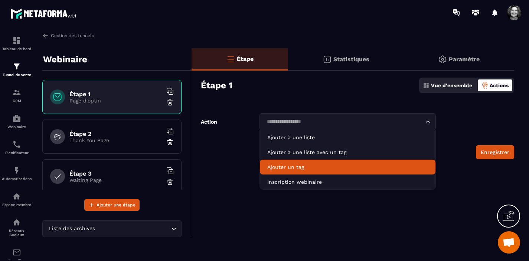
click at [335, 164] on p "Ajouter un tag" at bounding box center [347, 166] width 161 height 7
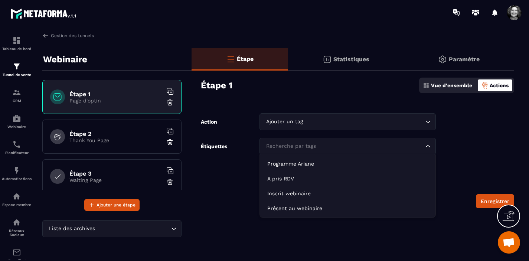
click at [430, 146] on icon "Search for option" at bounding box center [427, 146] width 7 height 7
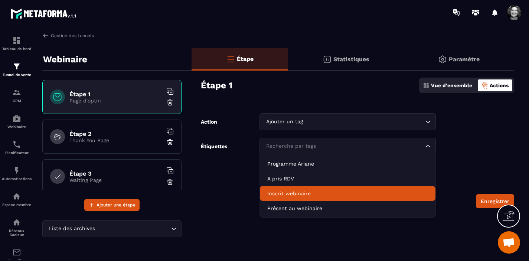
click at [327, 190] on p "Inscrit webinaire" at bounding box center [347, 193] width 161 height 7
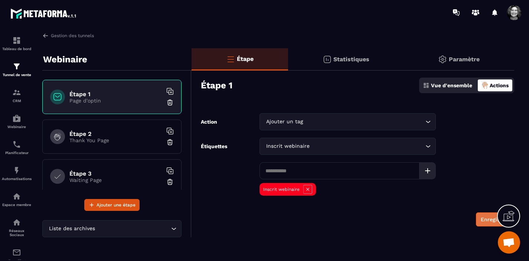
click at [488, 216] on button "Enregistrer" at bounding box center [495, 219] width 38 height 14
click at [429, 170] on icon at bounding box center [427, 170] width 5 height 5
click at [428, 172] on icon at bounding box center [427, 170] width 9 height 9
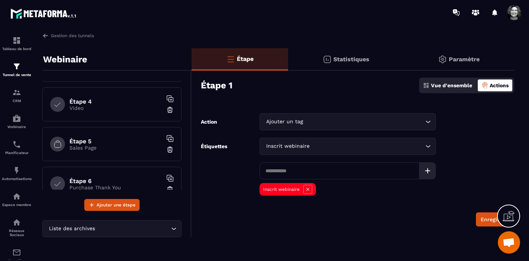
scroll to position [111, 0]
click at [109, 144] on h6 "Étape 5" at bounding box center [115, 141] width 93 height 7
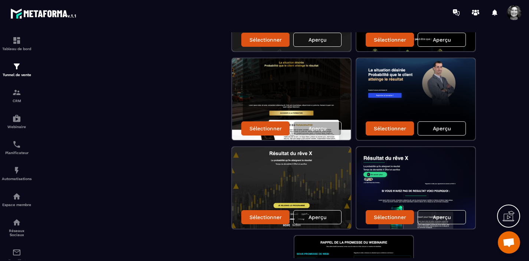
scroll to position [214, 0]
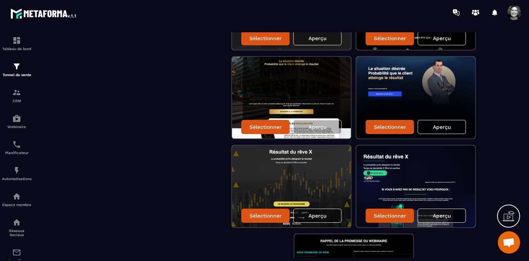
click at [438, 215] on p "Aperçu" at bounding box center [442, 216] width 18 height 6
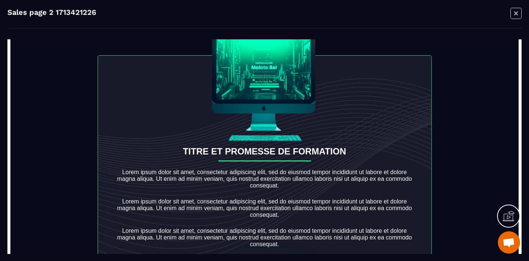
scroll to position [2582, 0]
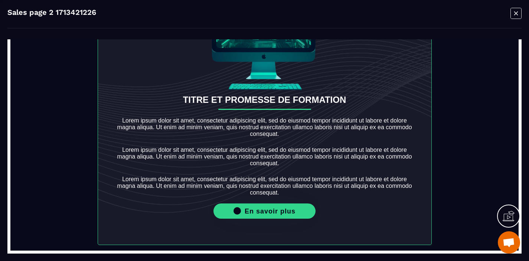
click at [515, 12] on icon "Modal window" at bounding box center [515, 13] width 11 height 12
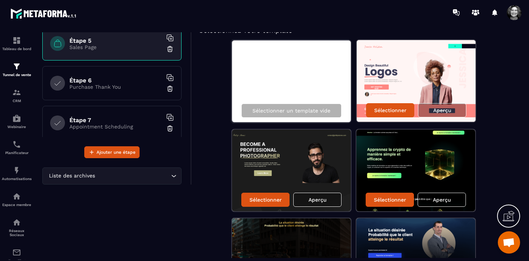
scroll to position [208, 0]
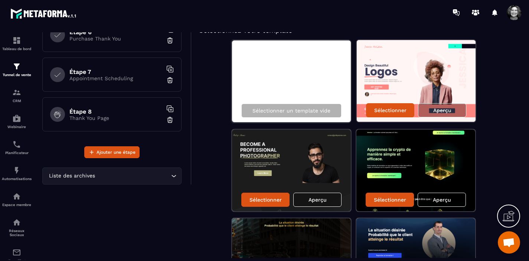
click at [117, 76] on p "Appointment Scheduling" at bounding box center [115, 78] width 93 height 6
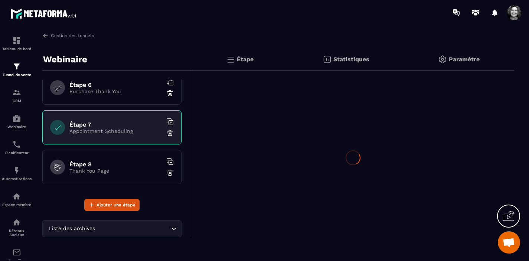
scroll to position [0, 0]
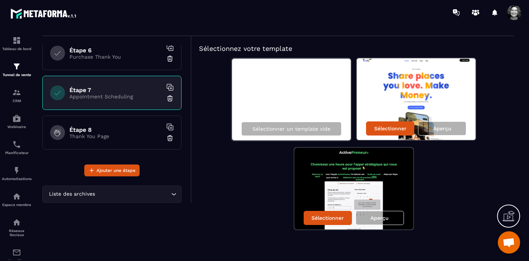
scroll to position [36, 0]
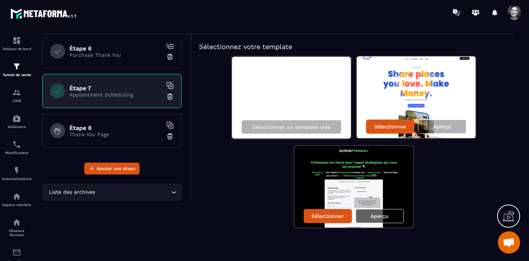
click at [384, 217] on p "Aperçu" at bounding box center [379, 216] width 18 height 6
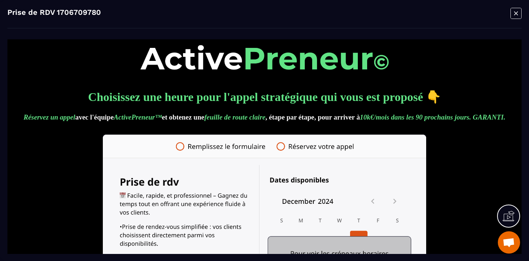
scroll to position [0, 0]
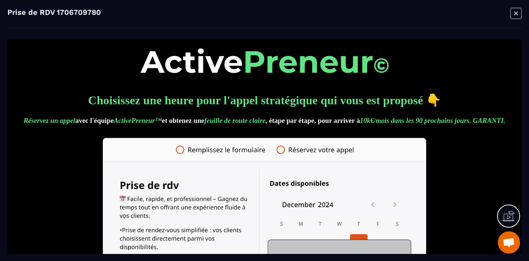
click at [517, 12] on icon "Modal window" at bounding box center [515, 13] width 11 height 12
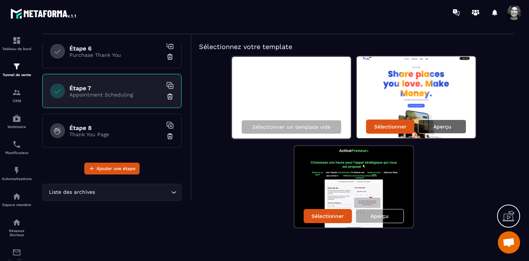
click at [448, 127] on p "Aperçu" at bounding box center [442, 127] width 18 height 6
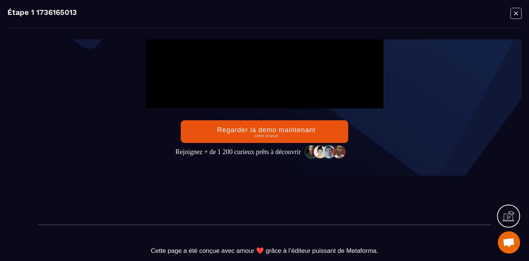
scroll to position [206, 0]
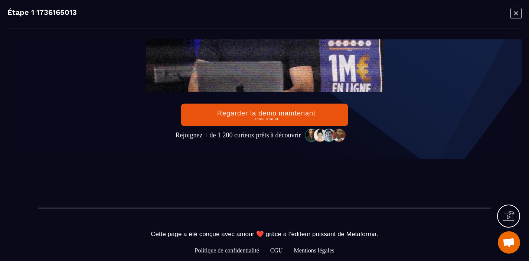
click at [515, 14] on icon "Modal window" at bounding box center [516, 13] width 4 height 4
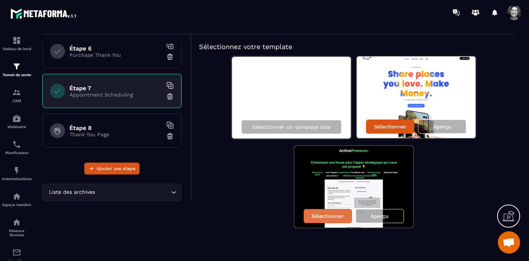
click at [322, 216] on p "Sélectionner" at bounding box center [327, 216] width 32 height 6
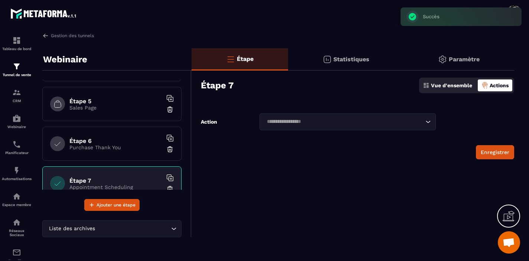
scroll to position [148, 0]
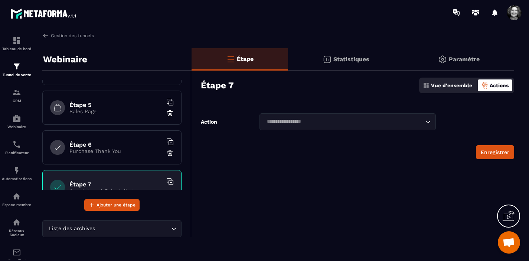
click at [111, 148] on p "Purchase Thank You" at bounding box center [115, 151] width 93 height 6
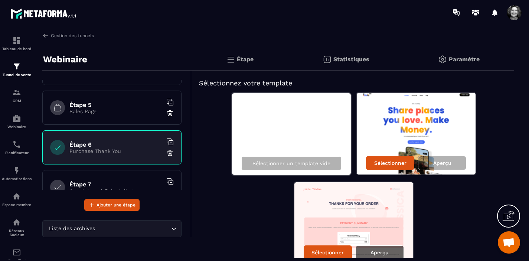
click at [384, 251] on p "Aperçu" at bounding box center [379, 252] width 18 height 6
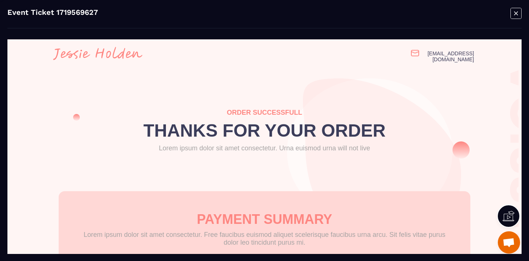
scroll to position [19, 0]
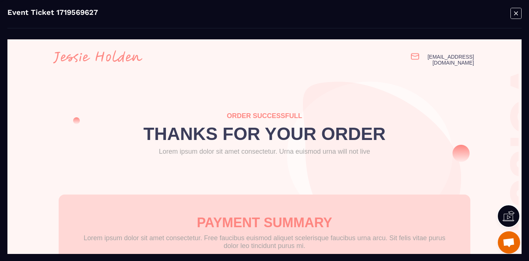
click at [515, 14] on icon "Modal window" at bounding box center [516, 13] width 4 height 4
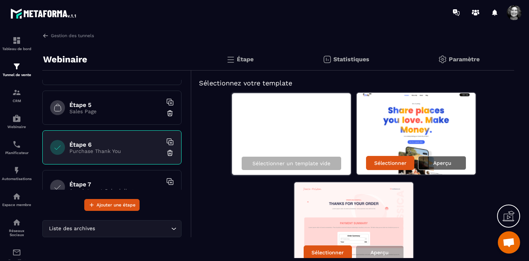
click at [442, 167] on div "Aperçu" at bounding box center [442, 163] width 48 height 14
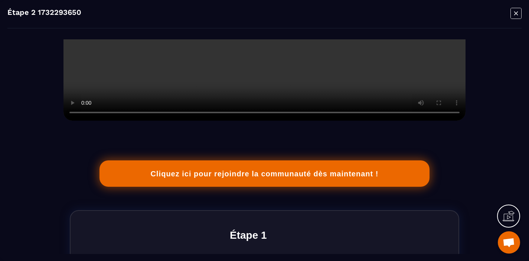
scroll to position [271, 0]
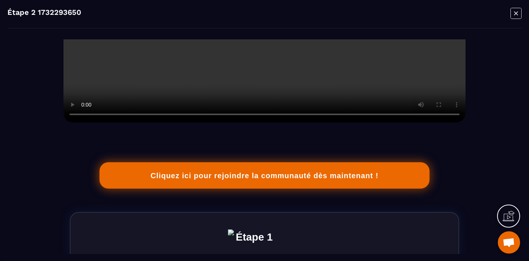
click at [514, 11] on icon "Modal window" at bounding box center [515, 13] width 11 height 12
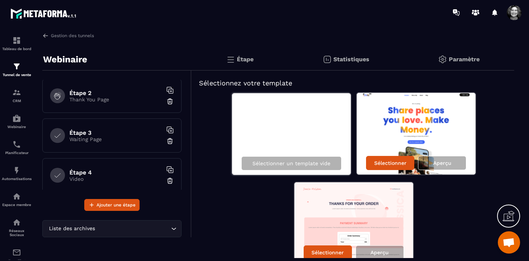
scroll to position [0, 0]
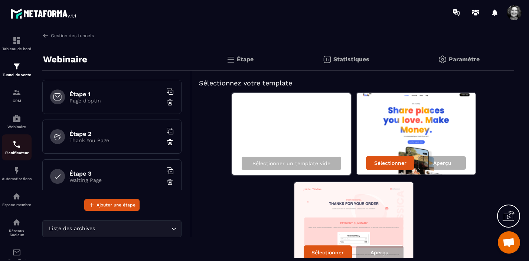
click at [18, 145] on img at bounding box center [16, 144] width 9 height 9
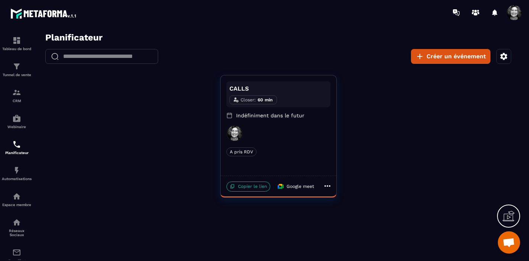
click at [246, 185] on p "Copier le lien" at bounding box center [248, 186] width 44 height 10
click at [21, 40] on div "Tableau de bord" at bounding box center [17, 43] width 30 height 15
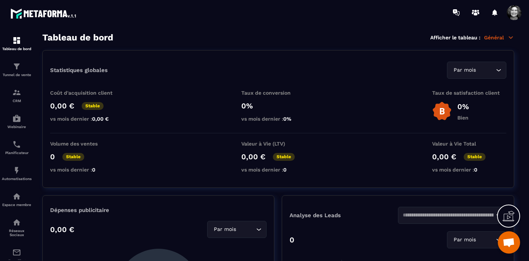
click at [505, 39] on p "Général" at bounding box center [499, 37] width 30 height 7
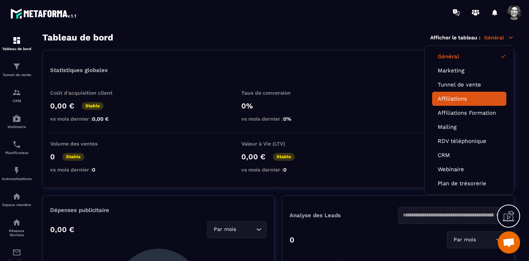
click at [467, 99] on link "Affiliations" at bounding box center [469, 98] width 63 height 7
